Goal: Information Seeking & Learning: Learn about a topic

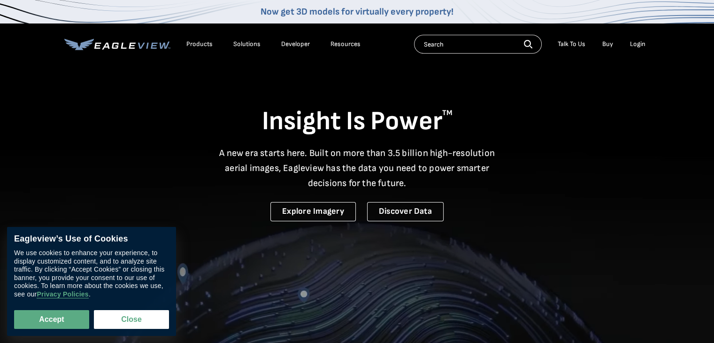
click at [195, 42] on div "Products" at bounding box center [199, 44] width 26 height 8
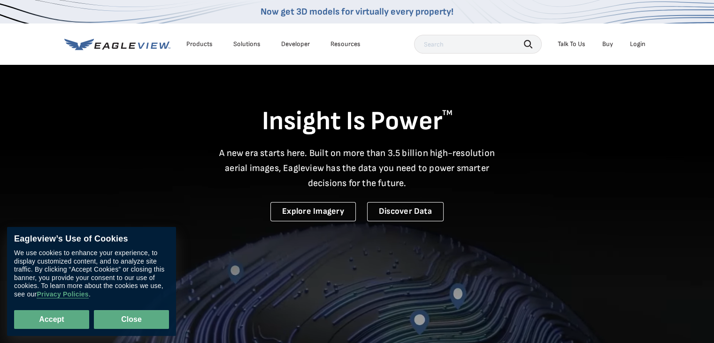
click at [142, 316] on button "Close" at bounding box center [131, 319] width 75 height 19
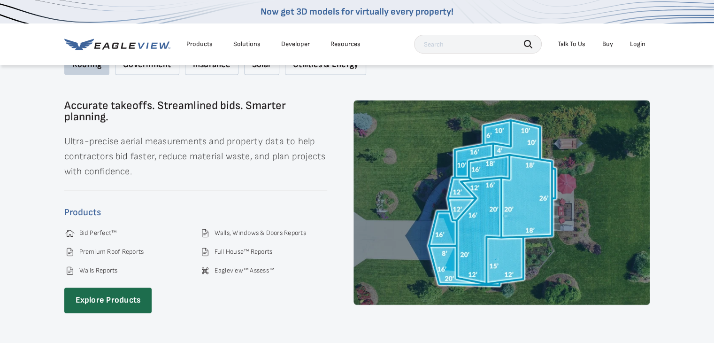
scroll to position [1322, 0]
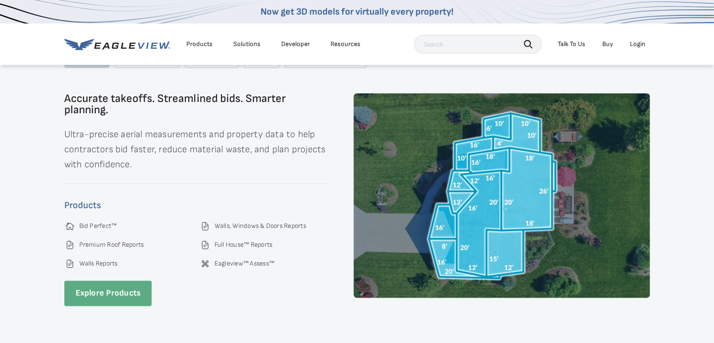
click at [127, 288] on link "Explore Products" at bounding box center [108, 293] width 88 height 26
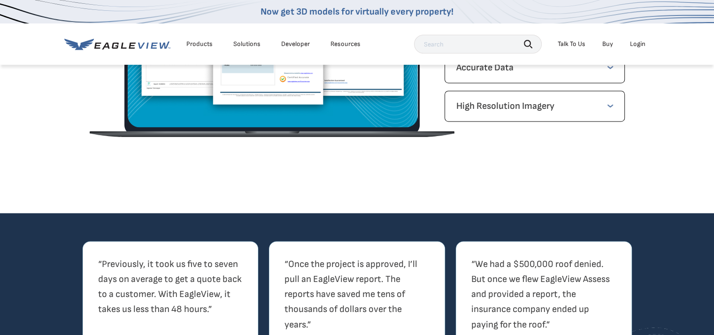
scroll to position [1602, 0]
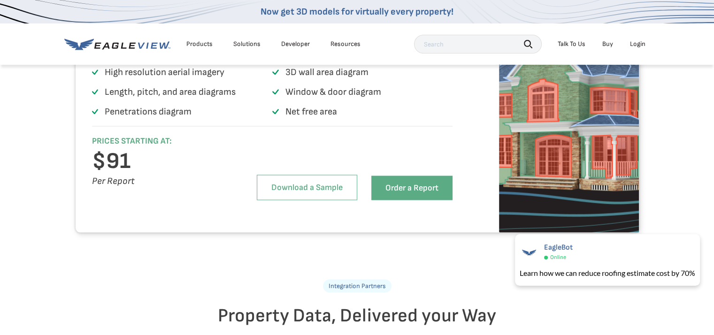
scroll to position [1943, 0]
